Goal: Information Seeking & Learning: Learn about a topic

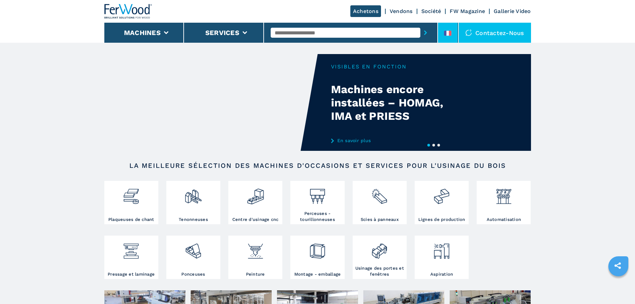
click at [451, 31] on icon at bounding box center [450, 33] width 3 height 5
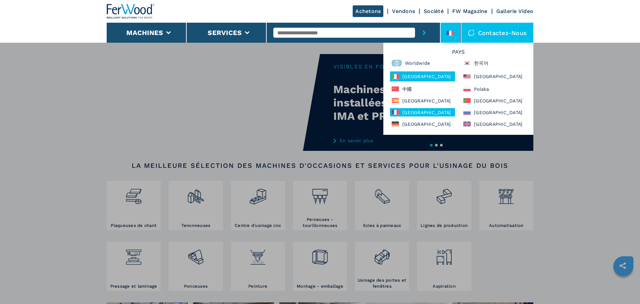
click at [426, 73] on div "[GEOGRAPHIC_DATA]" at bounding box center [422, 76] width 65 height 10
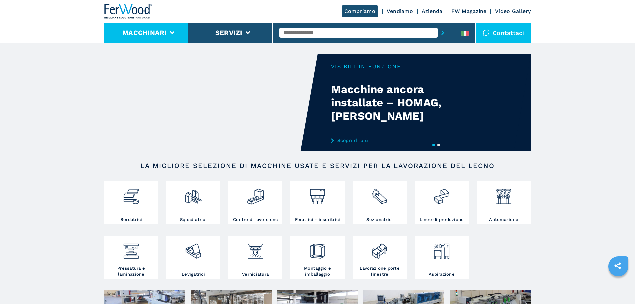
click at [141, 34] on button "Macchinari" at bounding box center [144, 33] width 44 height 8
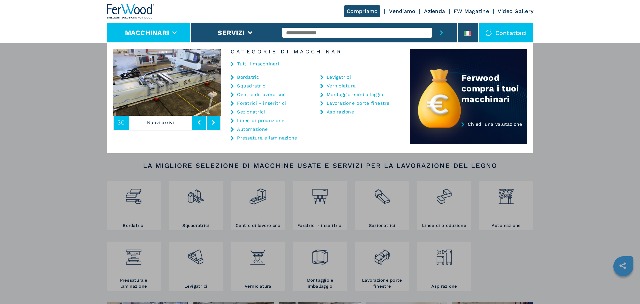
click at [251, 94] on link "Centro di lavoro cnc" at bounding box center [261, 94] width 49 height 5
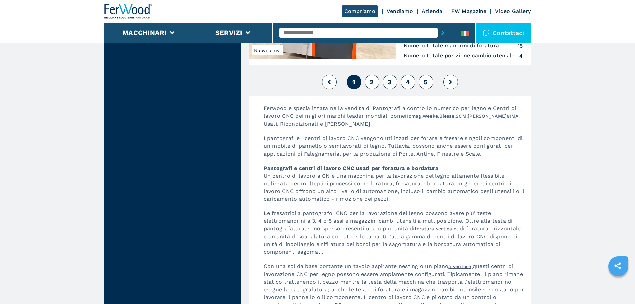
scroll to position [1726, 0]
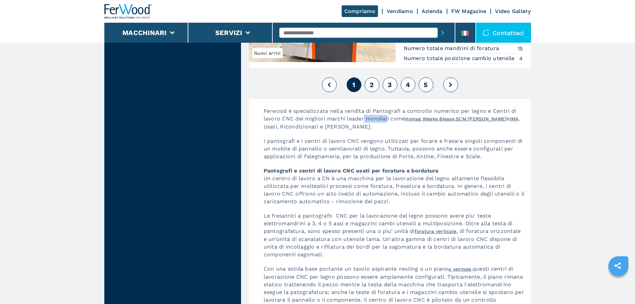
drag, startPoint x: 387, startPoint y: 124, endPoint x: 364, endPoint y: 122, distance: 23.7
click at [364, 122] on p "Ferwood è specializzata nella vendita di Pantografi a controllo numerico per le…" at bounding box center [394, 122] width 274 height 30
click at [384, 124] on p "Ferwood è specializzata nella vendita di Pantografi a controllo numerico per le…" at bounding box center [394, 122] width 274 height 30
click at [390, 124] on p "Ferwood è specializzata nella vendita di Pantografi a controllo numerico per le…" at bounding box center [394, 122] width 274 height 30
drag, startPoint x: 390, startPoint y: 124, endPoint x: 328, endPoint y: 123, distance: 61.4
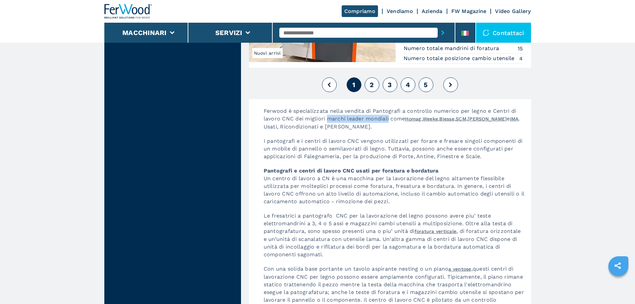
click at [328, 123] on p "Ferwood è specializzata nella vendita di Pantografi a controllo numerico per le…" at bounding box center [394, 122] width 274 height 30
copy p "marchi leader mondiali"
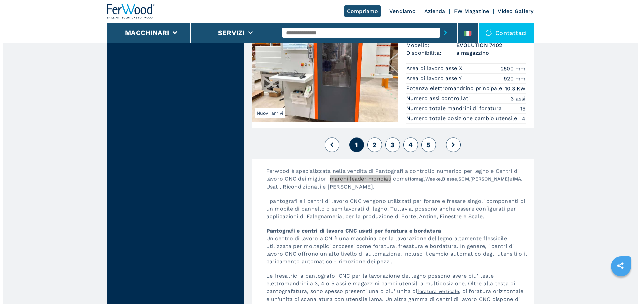
scroll to position [1559, 0]
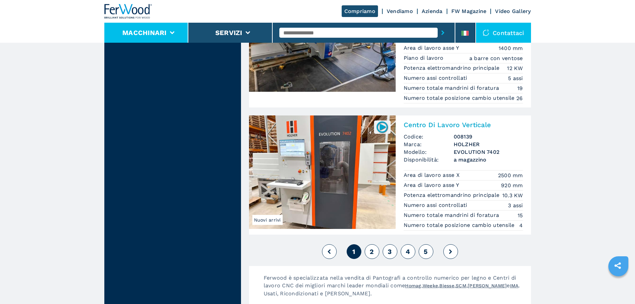
click at [173, 25] on li "Macchinari" at bounding box center [146, 33] width 84 height 20
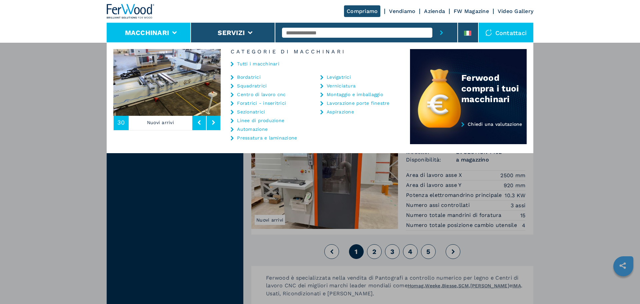
click at [263, 94] on link "Centro di lavoro cnc" at bounding box center [261, 94] width 49 height 5
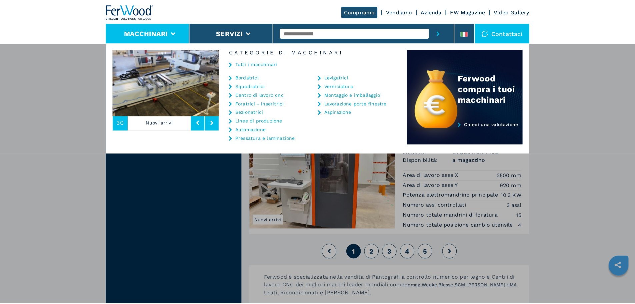
scroll to position [0, 0]
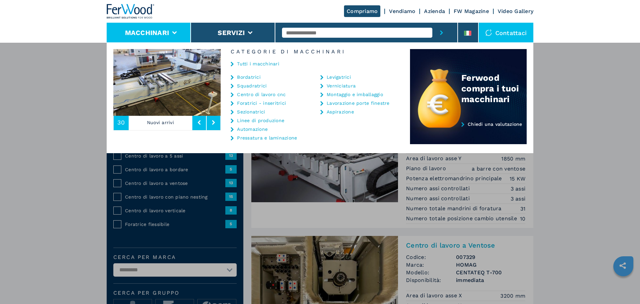
click at [43, 175] on div "Macchinari Bordatrici Squadratrici Centro di lavoro cnc Foratrici - inseritrici…" at bounding box center [320, 194] width 640 height 304
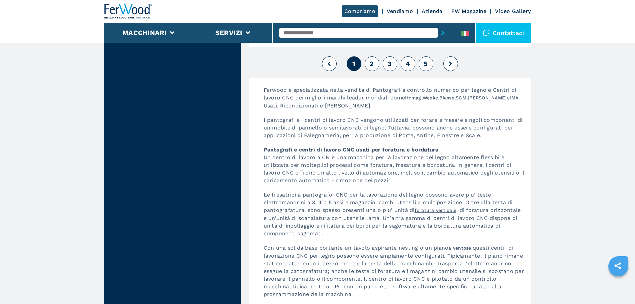
scroll to position [1767, 0]
